Goal: Task Accomplishment & Management: Manage account settings

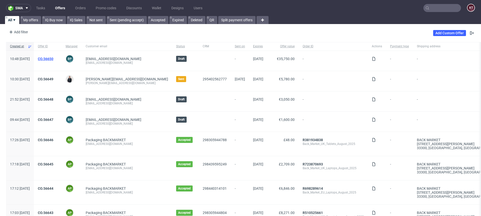
click at [53, 57] on link "CO.56650" at bounding box center [46, 59] width 16 height 4
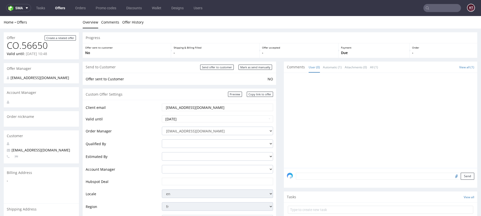
click at [222, 107] on input "curlymoodbycm@gmail.com" at bounding box center [217, 107] width 104 height 7
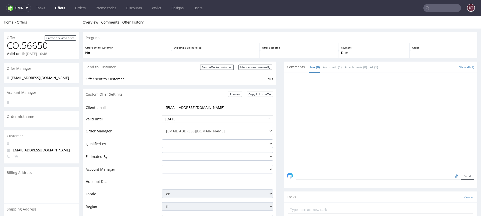
click at [194, 181] on input "text" at bounding box center [217, 181] width 104 height 7
paste input "https://app-eu1.hubspot.com/contacts/25600958/record/0-3/299226319037"
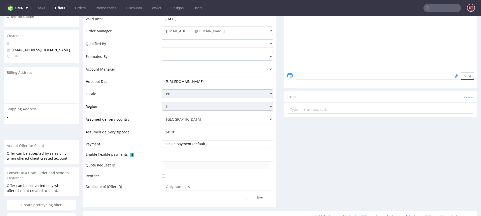
scroll to position [165, 0]
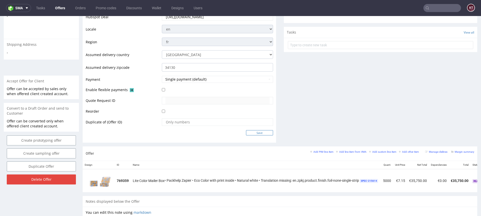
type input "https://app-eu1.hubspot.com/contacts/25600958/record/0-3/299226319037"
click at [257, 135] on input "Save" at bounding box center [259, 132] width 27 height 5
type input "In progress..."
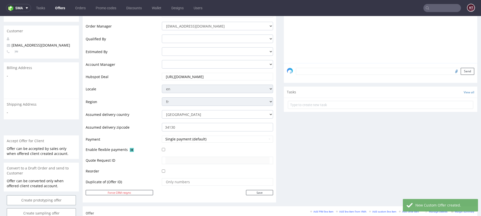
scroll to position [159, 0]
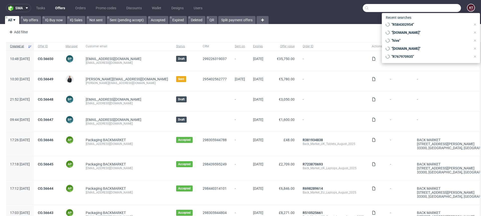
click at [444, 7] on input "text" at bounding box center [412, 8] width 98 height 8
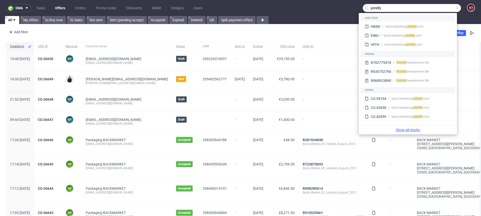
type input "printify"
click at [408, 131] on link "Show all results" at bounding box center [408, 130] width 94 height 5
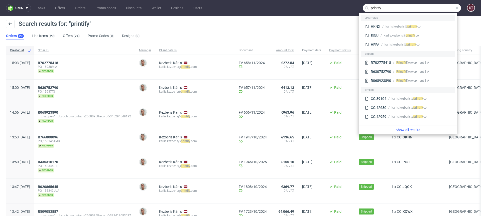
click at [265, 17] on div "Search results for: "printify" Orders 20 Line Items 20 Offers 24 Promo Codes 0 …" at bounding box center [240, 30] width 481 height 28
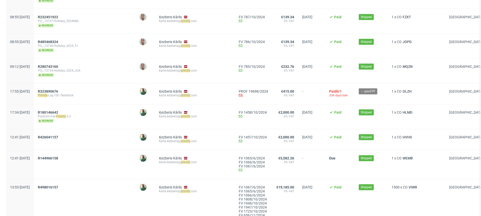
scroll to position [239, 0]
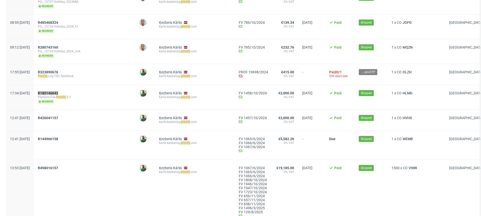
drag, startPoint x: 68, startPoint y: 92, endPoint x: 425, endPoint y: 4, distance: 367.6
click at [0, 0] on div "Created at Order ID Manager Client details Document Amount total Payment date P…" at bounding box center [240, 112] width 481 height 611
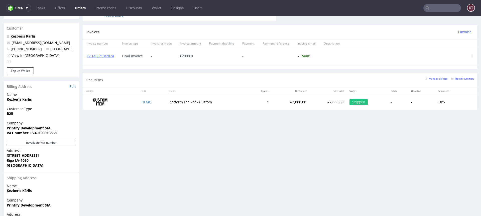
scroll to position [241, 0]
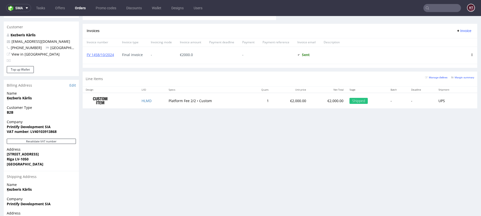
click at [205, 101] on td "Platform Fee 2/2 • Custom" at bounding box center [207, 101] width 83 height 16
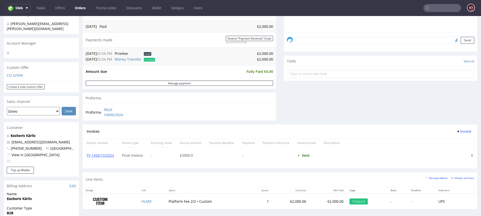
scroll to position [133, 0]
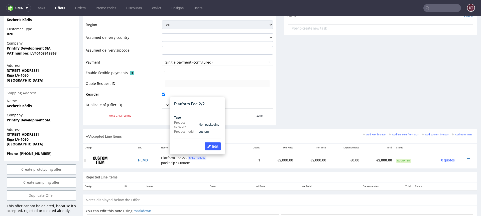
scroll to position [199, 0]
click at [466, 158] on div at bounding box center [466, 158] width 14 height 5
click at [467, 158] on icon at bounding box center [468, 159] width 3 height 4
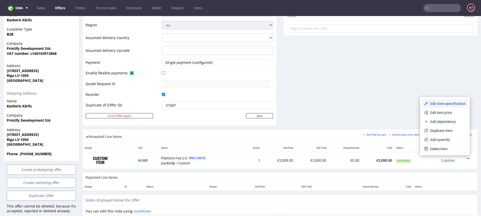
click at [458, 105] on span "Edit item specification" at bounding box center [447, 103] width 38 height 5
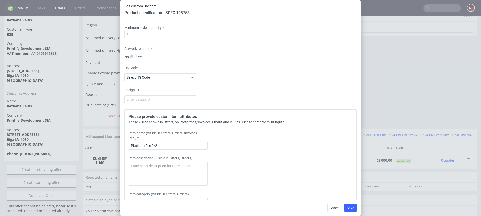
scroll to position [449, 0]
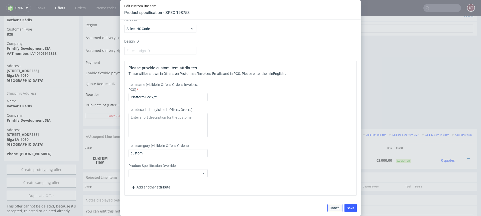
click at [337, 207] on span "Cancel" at bounding box center [335, 209] width 11 height 4
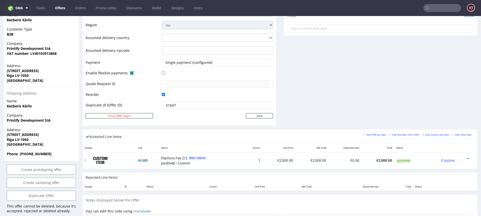
click at [466, 157] on div at bounding box center [466, 158] width 14 height 5
click at [467, 158] on icon at bounding box center [468, 159] width 3 height 4
click at [452, 112] on span "Edit item price" at bounding box center [448, 112] width 36 height 5
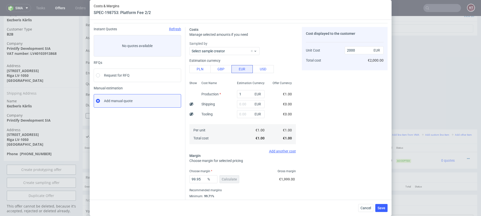
scroll to position [27, 0]
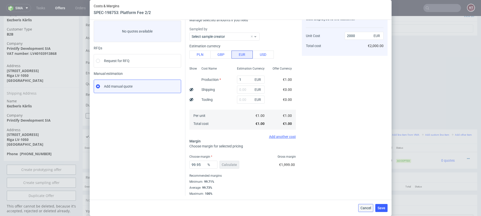
click at [364, 210] on span "Cancel" at bounding box center [366, 209] width 11 height 4
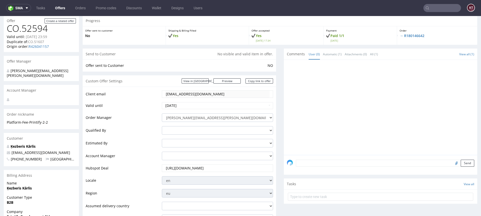
scroll to position [0, 0]
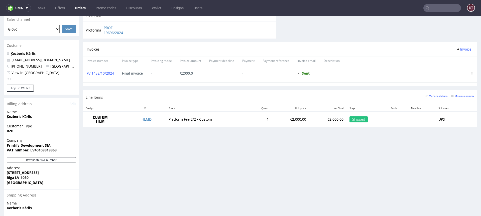
scroll to position [195, 0]
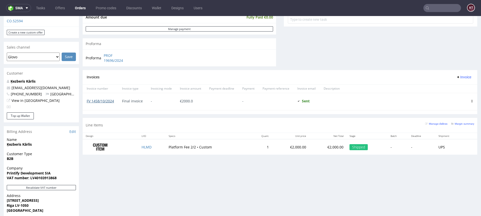
click at [109, 101] on link "FV 1458/10/2024" at bounding box center [100, 101] width 27 height 5
click at [354, 92] on div at bounding box center [405, 88] width 123 height 9
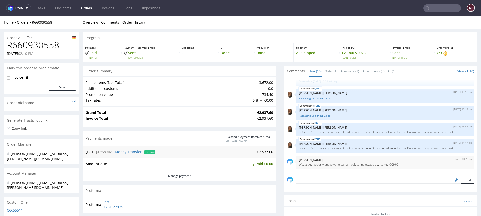
scroll to position [137, 0]
